Goal: Transaction & Acquisition: Purchase product/service

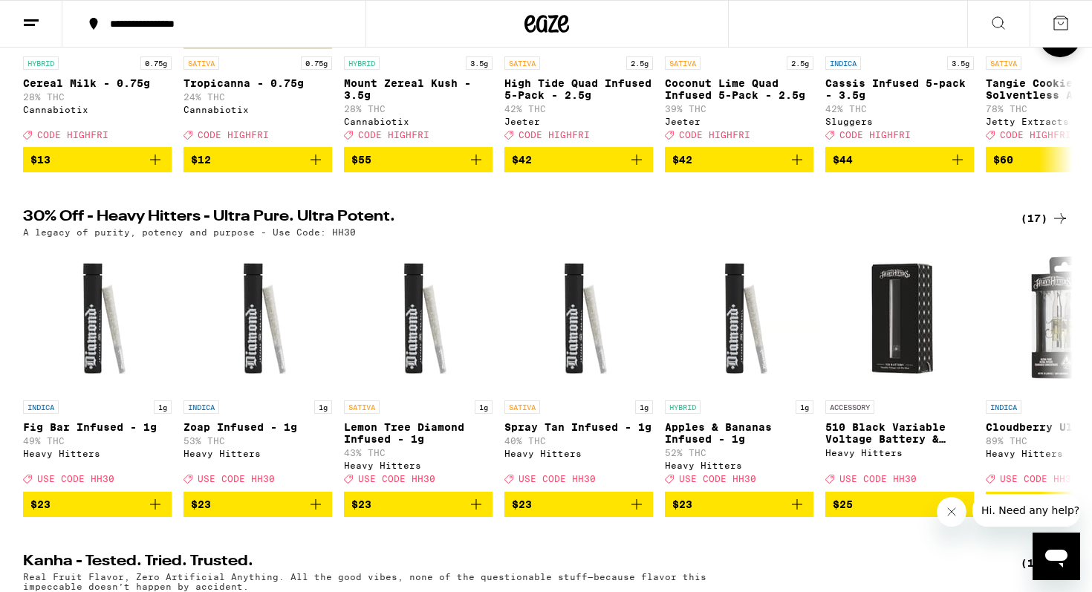
scroll to position [353, 0]
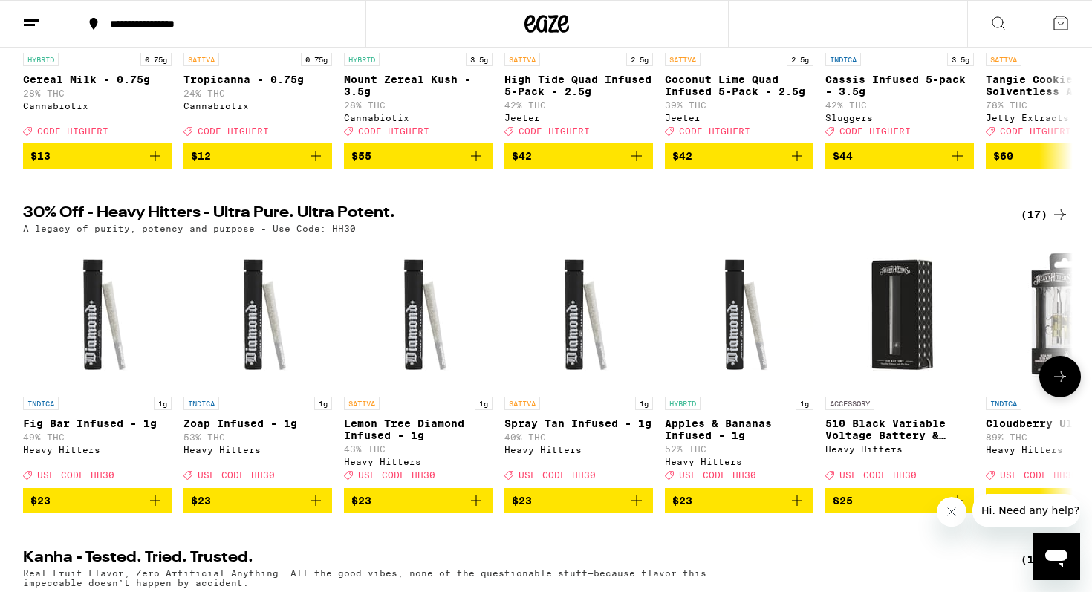
click at [1066, 385] on icon at bounding box center [1060, 377] width 18 height 18
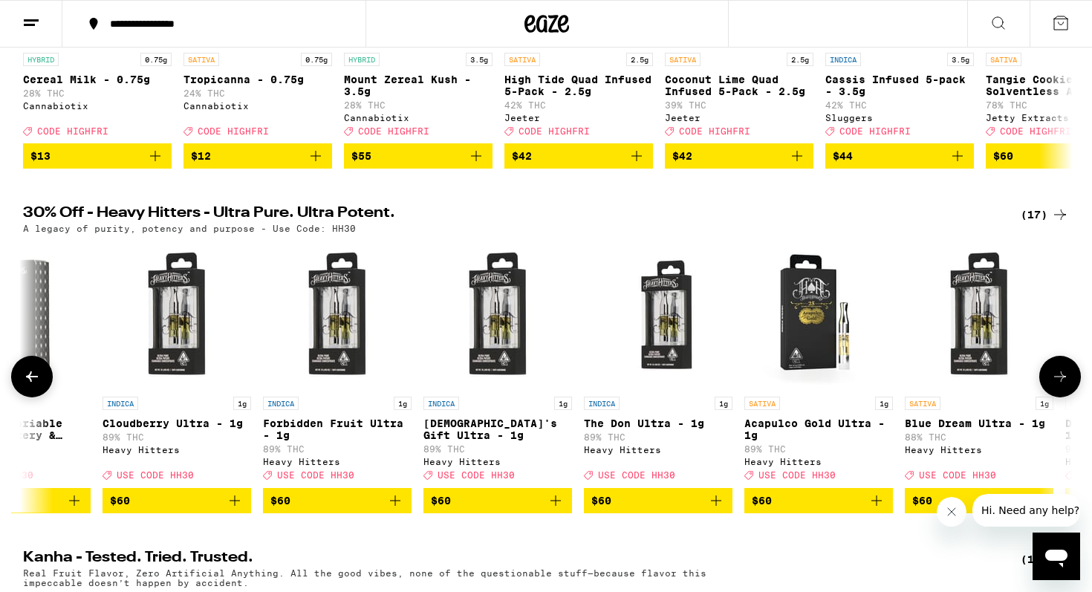
click at [1066, 385] on icon at bounding box center [1060, 377] width 18 height 18
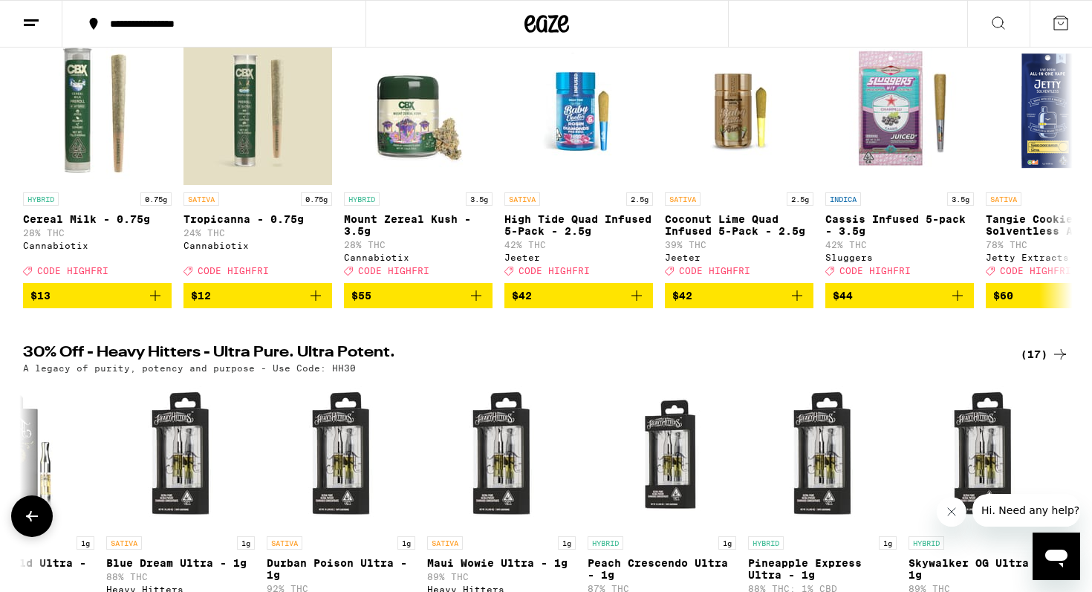
scroll to position [0, 0]
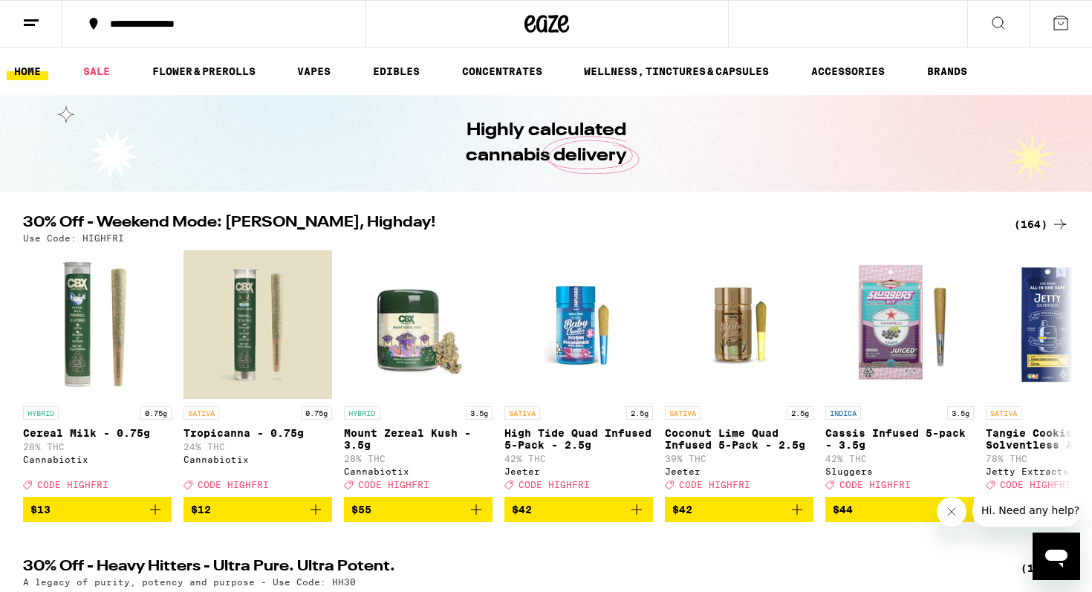
click at [1043, 227] on div "(164)" at bounding box center [1041, 224] width 55 height 18
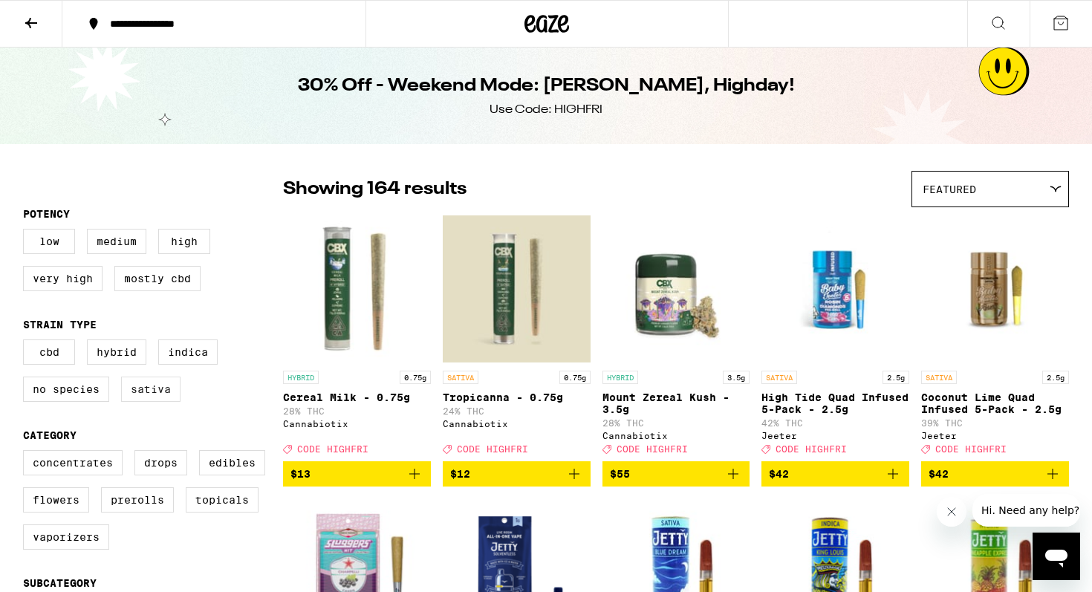
click at [148, 397] on label "Sativa" at bounding box center [150, 388] width 59 height 25
click at [27, 342] on input "Sativa" at bounding box center [26, 342] width 1 height 1
checkbox input "true"
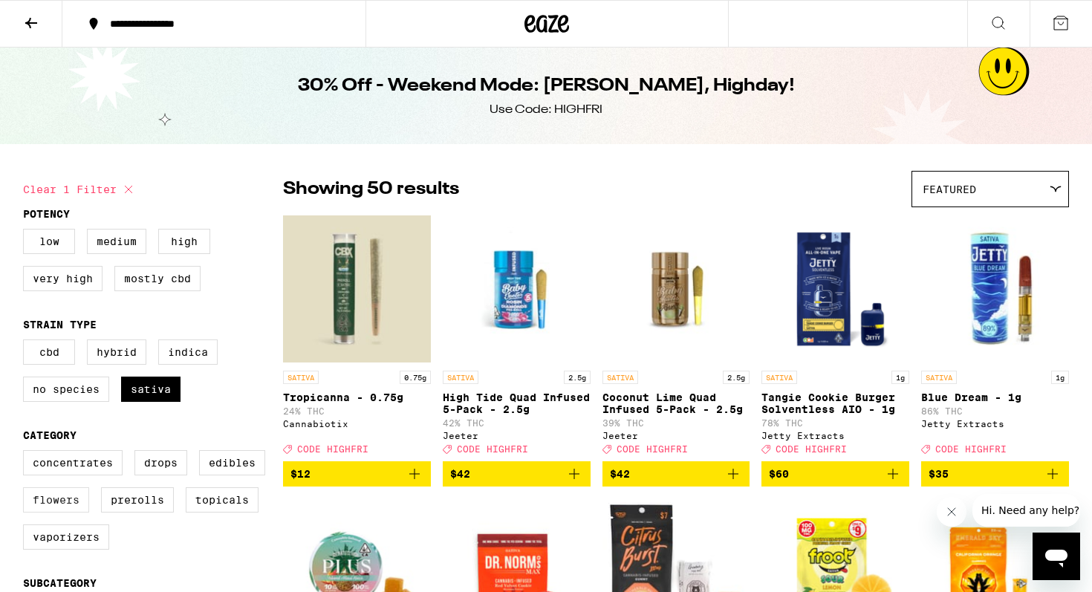
click at [64, 512] on label "Flowers" at bounding box center [56, 499] width 66 height 25
click at [27, 453] on input "Flowers" at bounding box center [26, 452] width 1 height 1
checkbox input "true"
